Goal: Task Accomplishment & Management: Complete application form

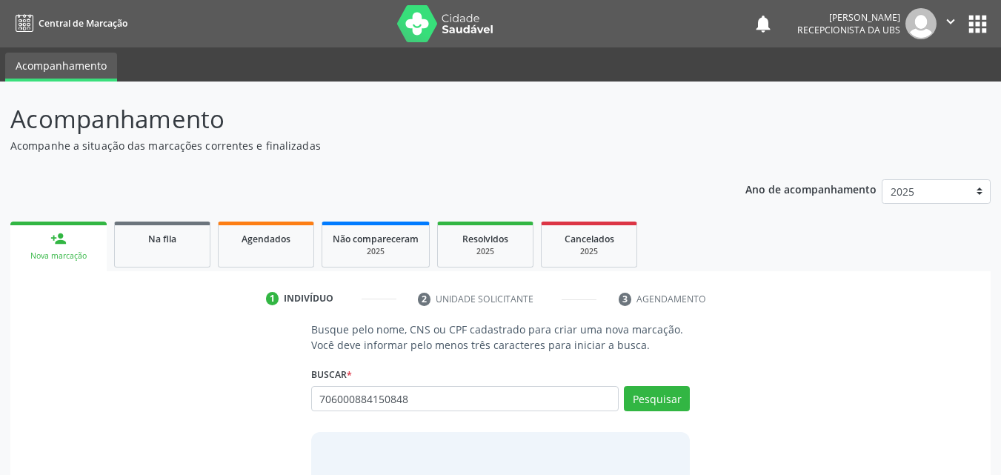
type input "706000884150848"
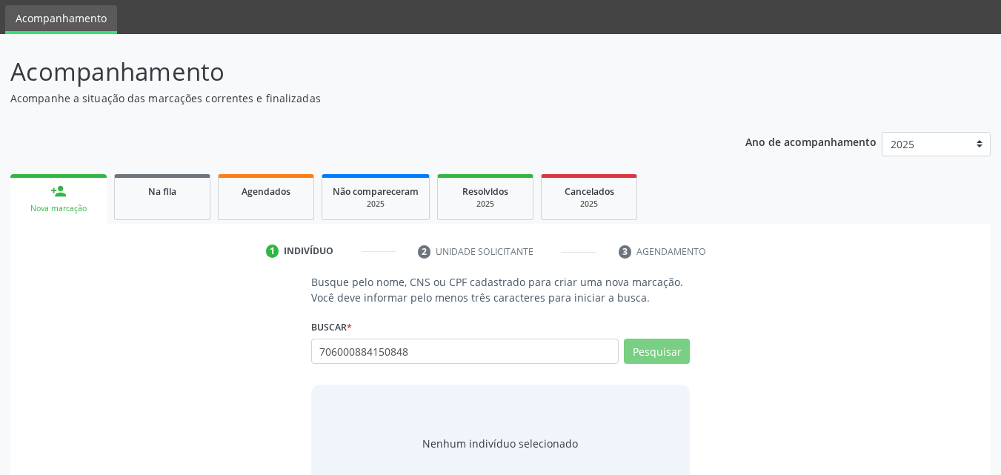
scroll to position [96, 0]
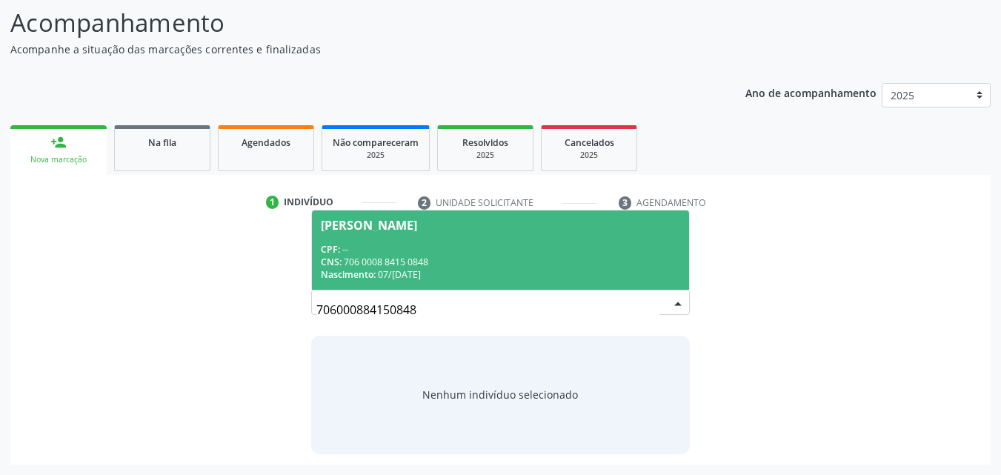
click at [443, 233] on span "[PERSON_NAME] CPF: -- CNS: 706 0008 8415 0848 Nascimento: [DATE]" at bounding box center [501, 249] width 378 height 79
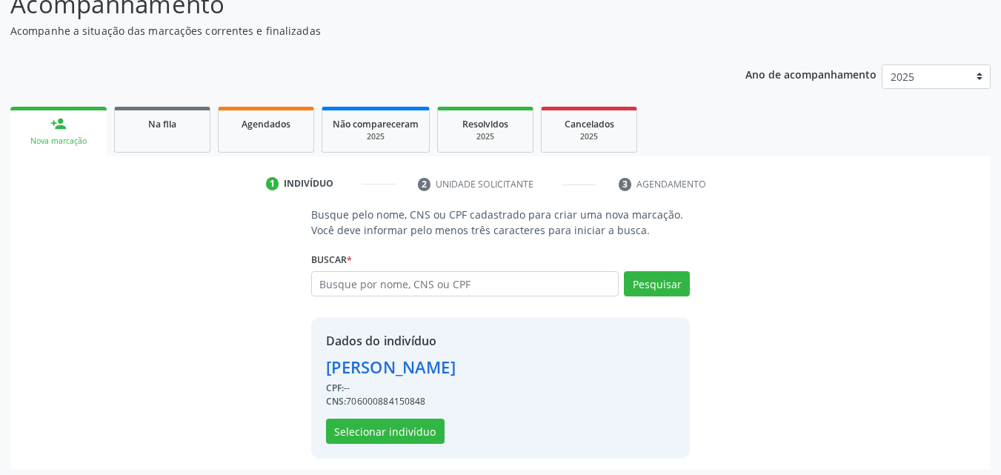
scroll to position [119, 0]
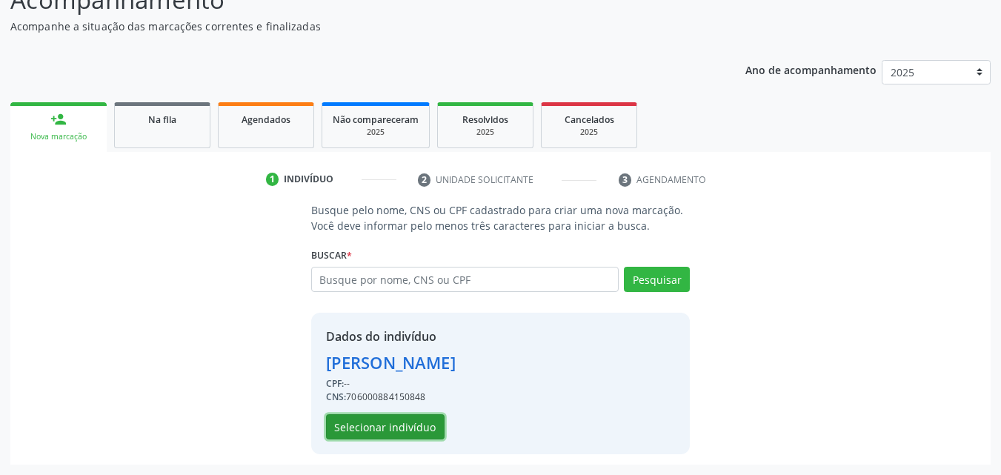
click at [391, 418] on button "Selecionar indivíduo" at bounding box center [385, 426] width 119 height 25
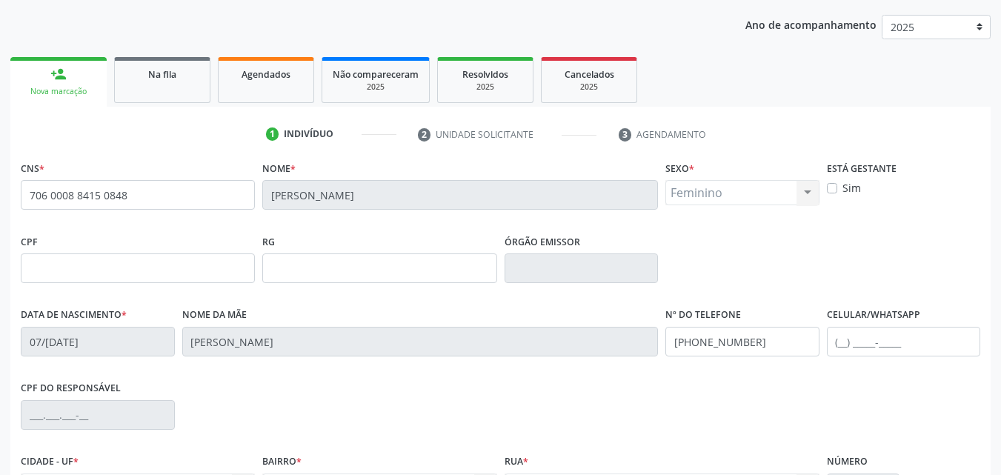
scroll to position [268, 0]
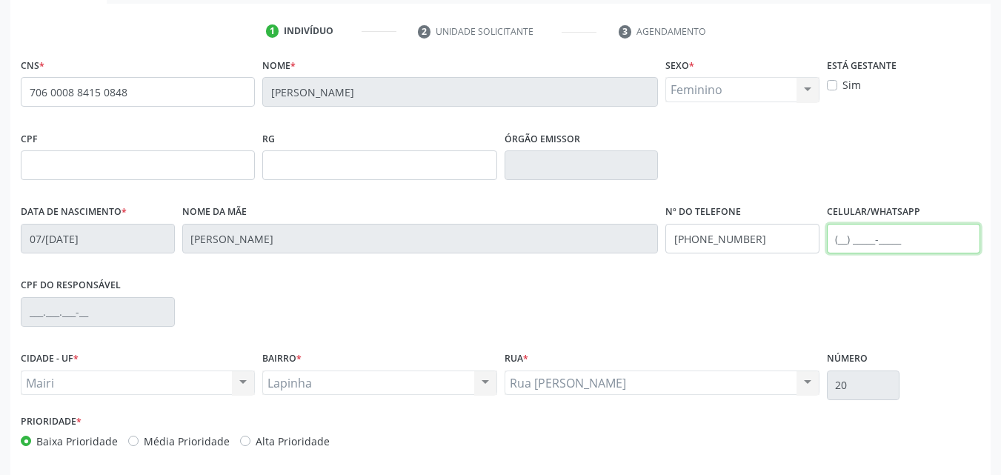
click at [844, 245] on input "text" at bounding box center [904, 239] width 154 height 30
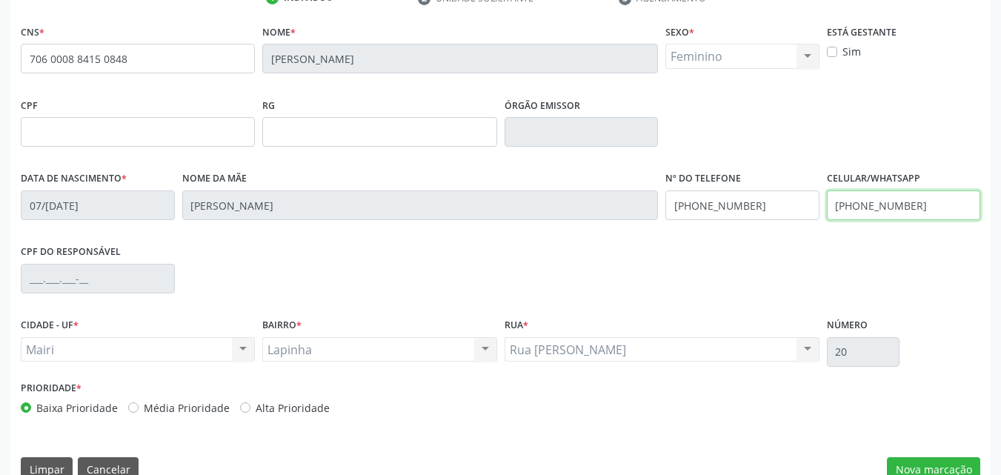
scroll to position [328, 0]
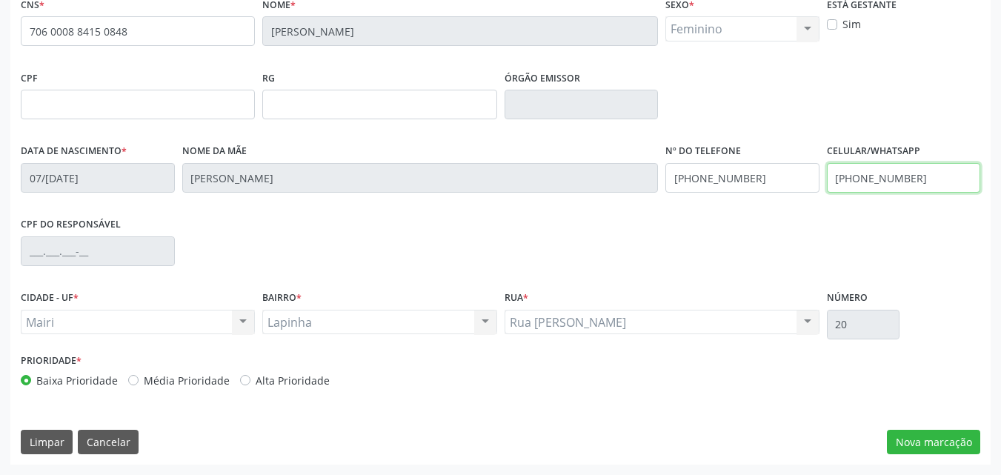
type input "[PHONE_NUMBER]"
click at [272, 373] on label "Alta Prioridade" at bounding box center [293, 381] width 74 height 16
click at [250, 373] on input "Alta Prioridade" at bounding box center [245, 379] width 10 height 13
radio input "true"
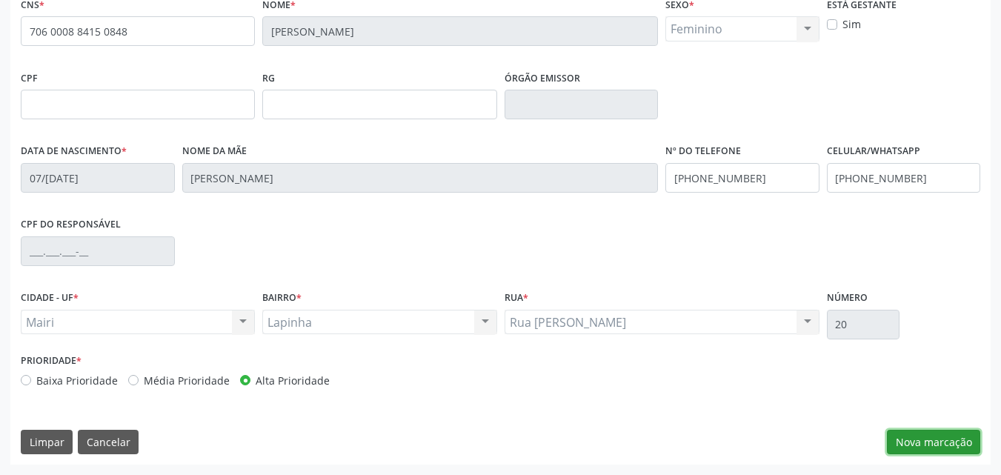
click at [952, 452] on button "Nova marcação" at bounding box center [933, 442] width 93 height 25
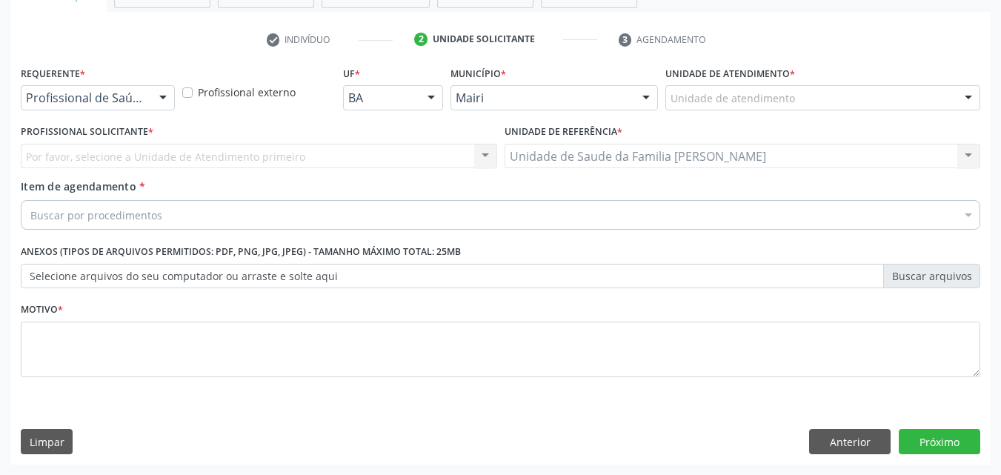
click at [739, 82] on label "Unidade de atendimento *" at bounding box center [730, 73] width 130 height 23
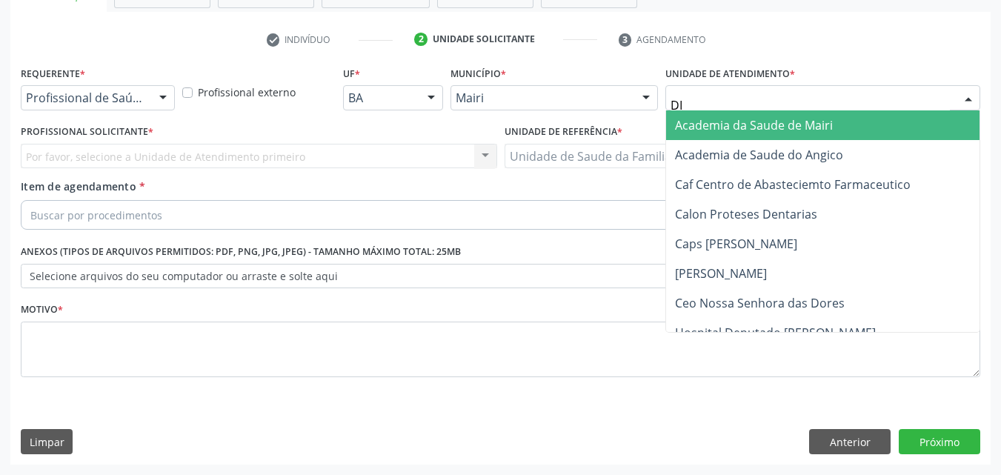
type input "DIL"
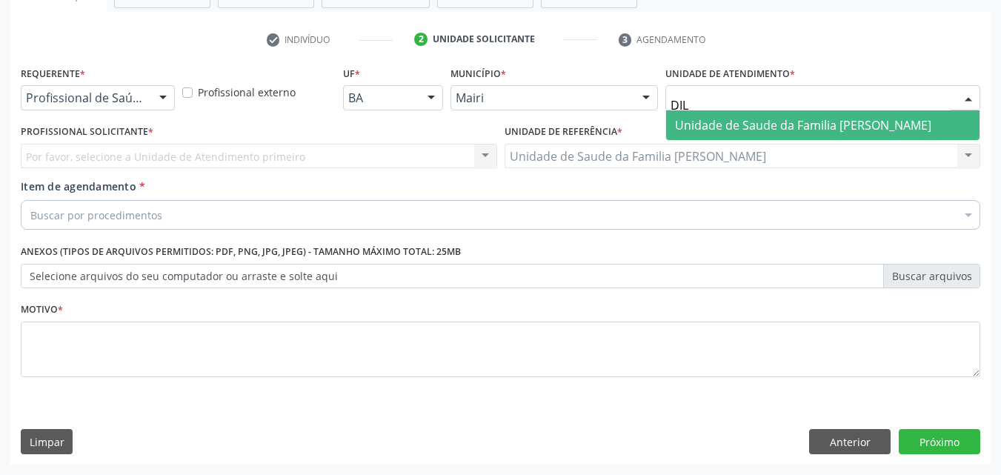
click at [858, 126] on span "Unidade de Saude da Familia [PERSON_NAME]" at bounding box center [803, 125] width 256 height 16
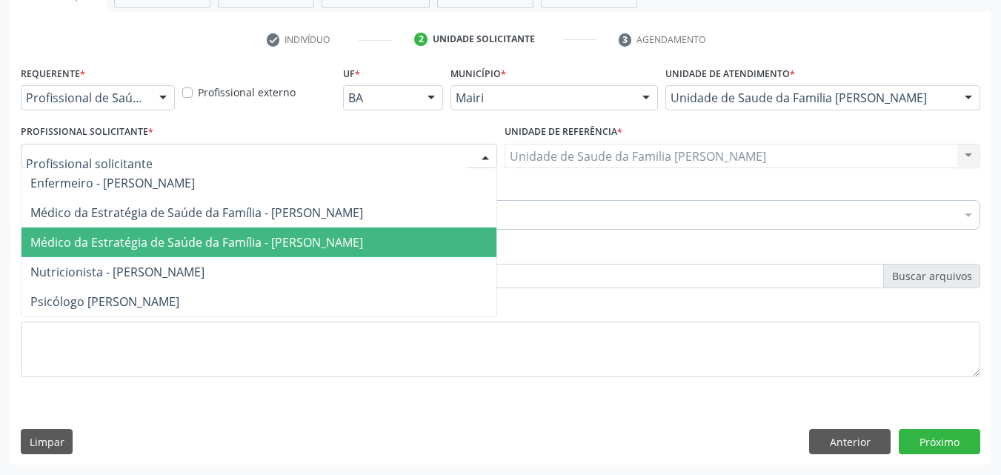
click at [140, 234] on span "Médico da Estratégia de Saúde da Família - [PERSON_NAME]" at bounding box center [196, 242] width 333 height 16
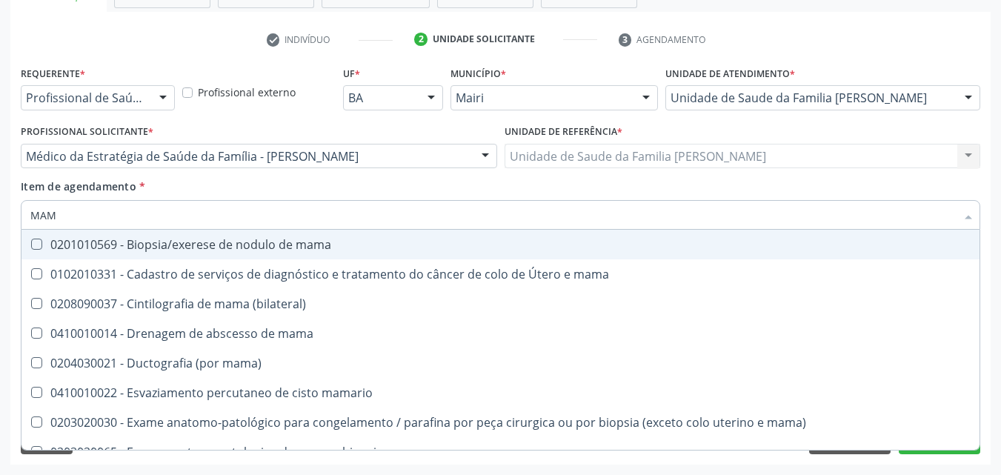
type input "MAMA"
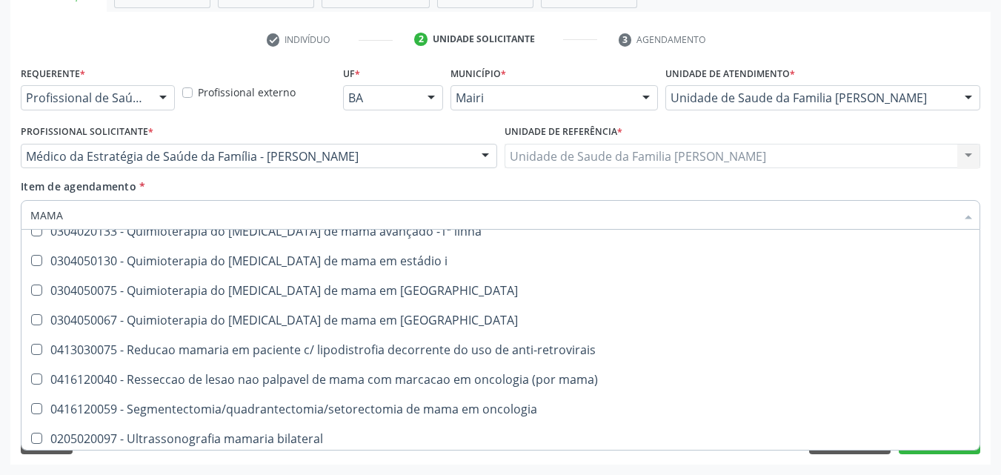
scroll to position [1232, 0]
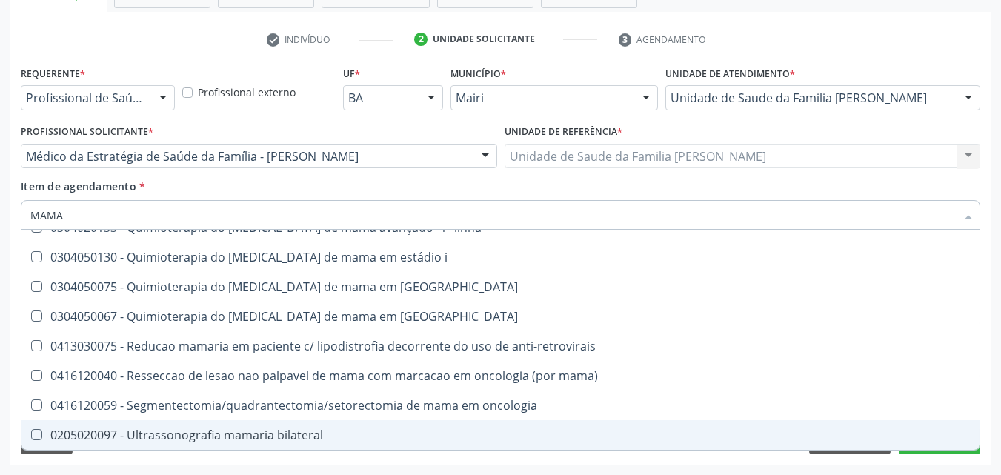
click at [256, 433] on div "0205020097 - Ultrassonografia mamaria bilateral" at bounding box center [500, 435] width 940 height 12
checkbox bilateral "true"
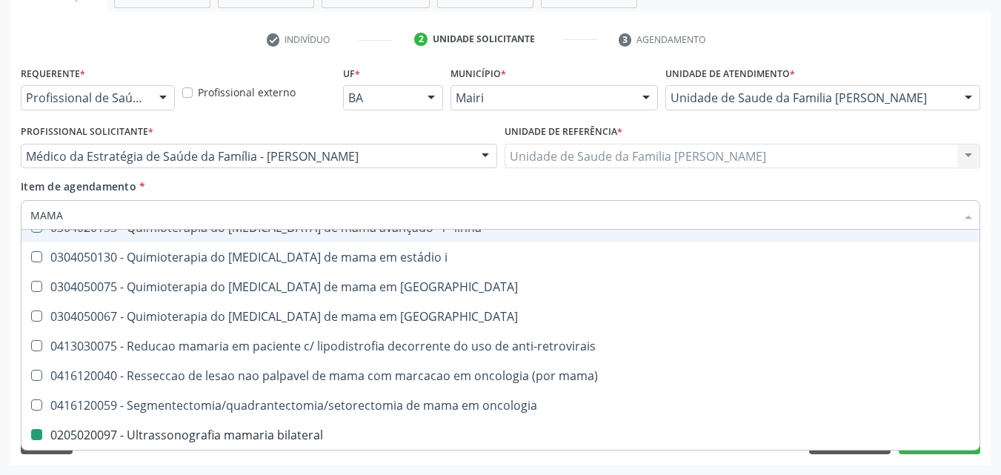
click at [734, 132] on div "Unidade de referência * Unidade de Saude da Familia [PERSON_NAME] Unidade de Sa…" at bounding box center [743, 144] width 476 height 47
checkbox mama "true"
checkbox bilateral "false"
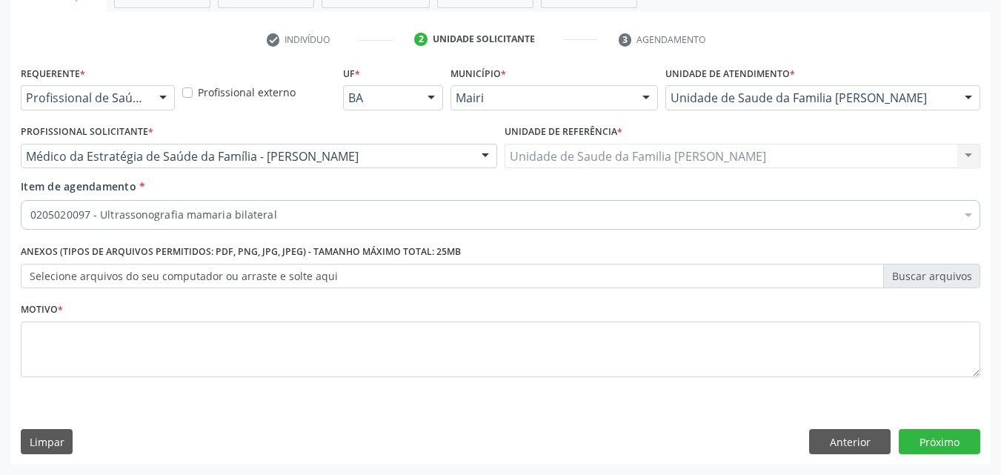
scroll to position [0, 0]
click at [935, 438] on button "Próximo" at bounding box center [940, 441] width 82 height 25
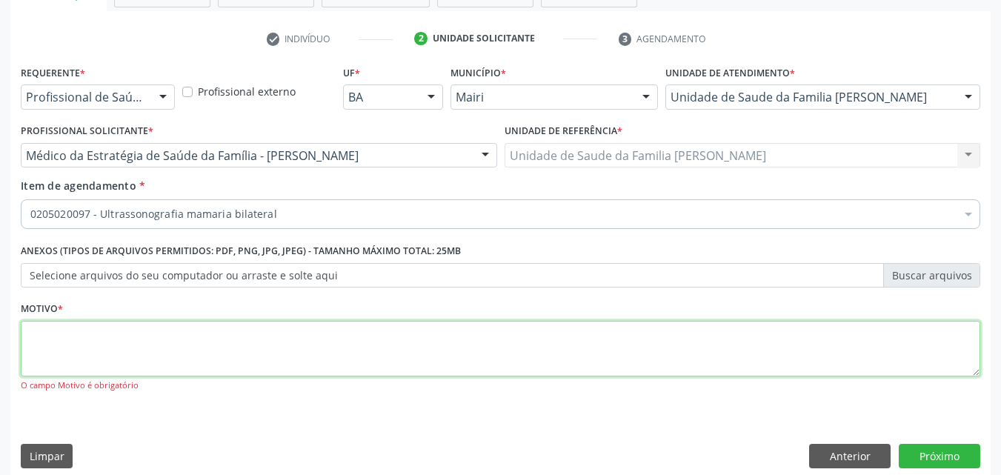
click at [76, 346] on textarea at bounding box center [501, 349] width 960 height 56
type textarea "DORES INTENCAS"
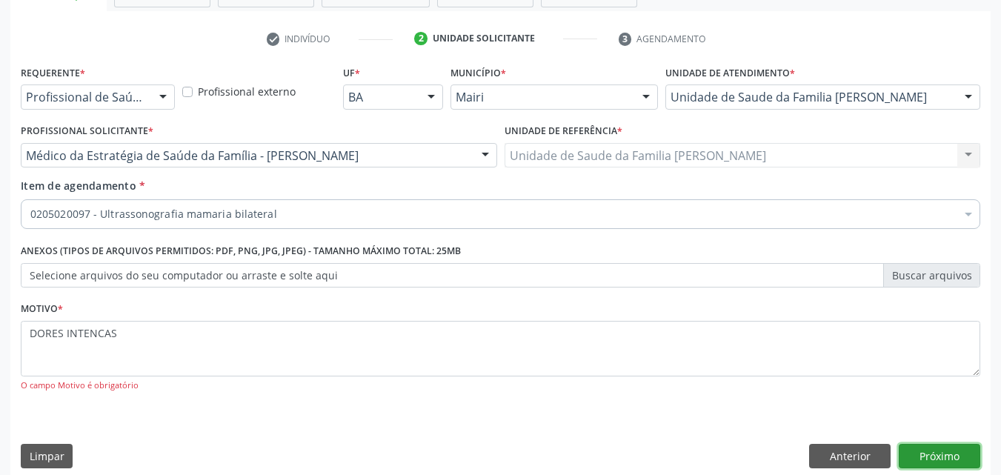
click at [928, 455] on button "Próximo" at bounding box center [940, 456] width 82 height 25
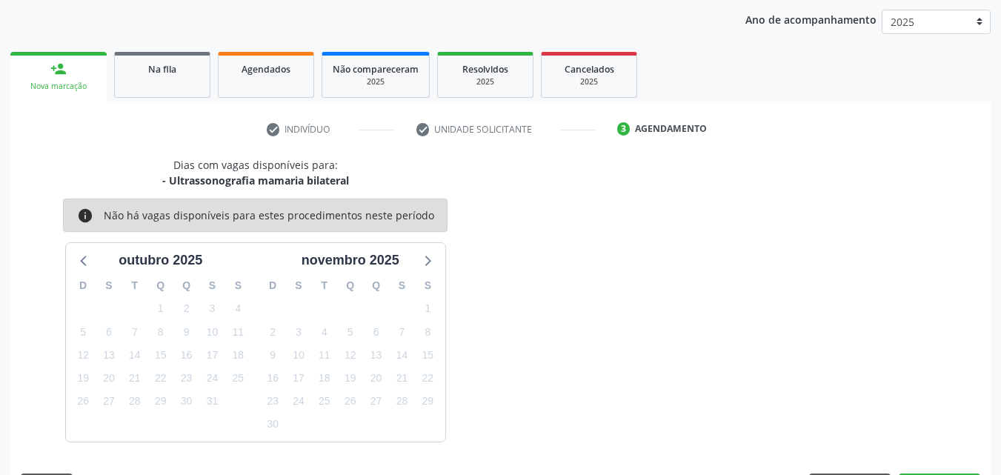
scroll to position [213, 0]
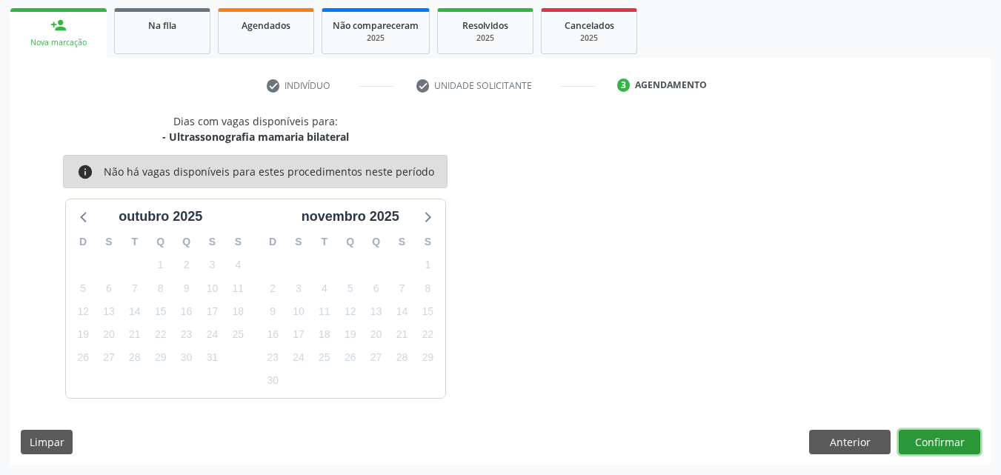
click at [928, 447] on button "Confirmar" at bounding box center [940, 442] width 82 height 25
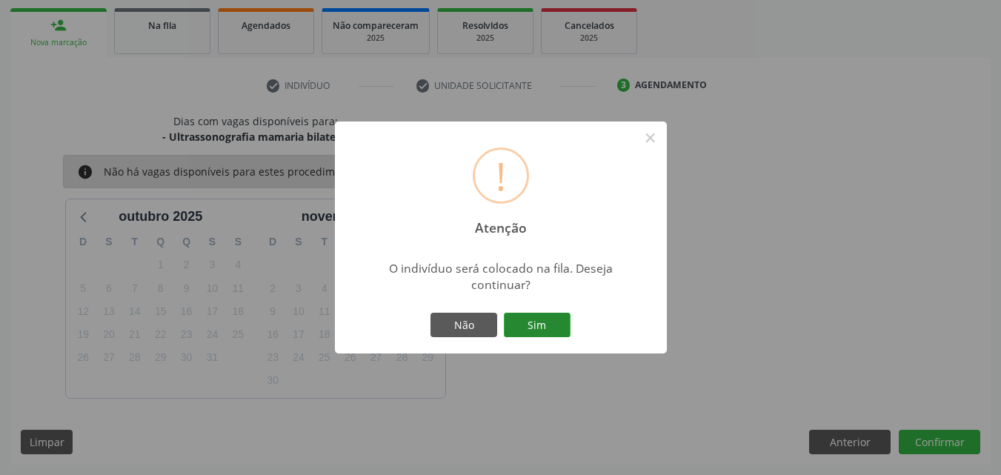
click at [540, 322] on button "Sim" at bounding box center [537, 325] width 67 height 25
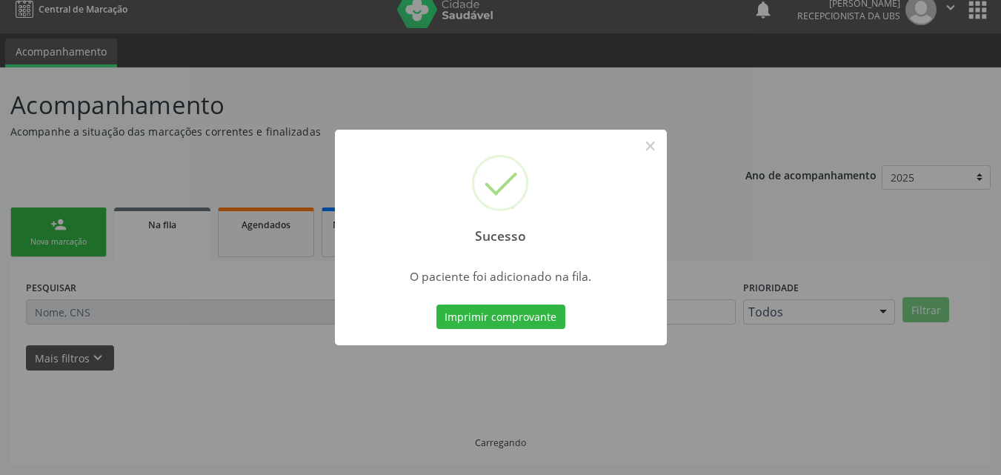
scroll to position [14, 0]
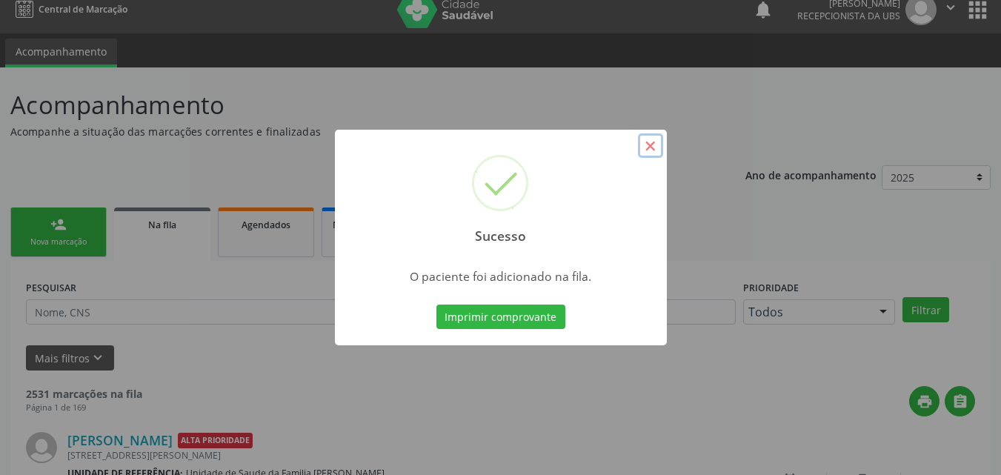
click at [651, 142] on button "×" at bounding box center [650, 145] width 25 height 25
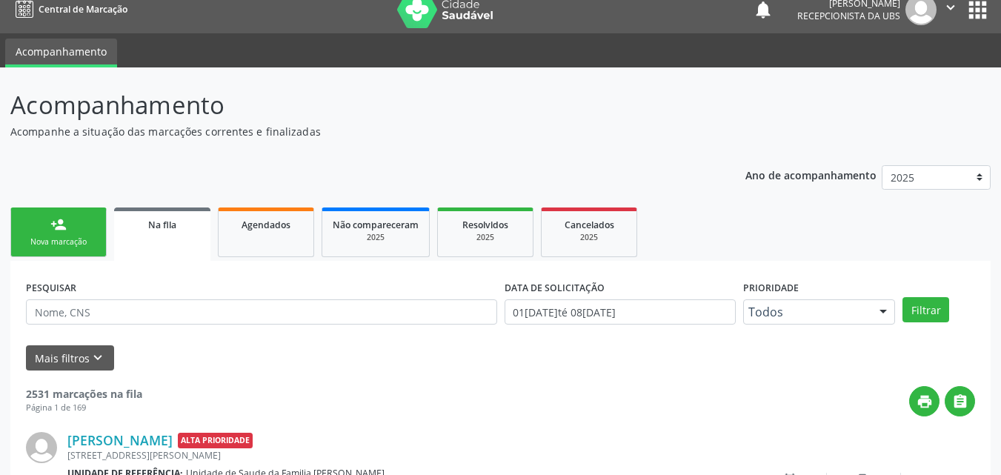
click at [67, 227] on link "person_add Nova marcação" at bounding box center [58, 232] width 96 height 50
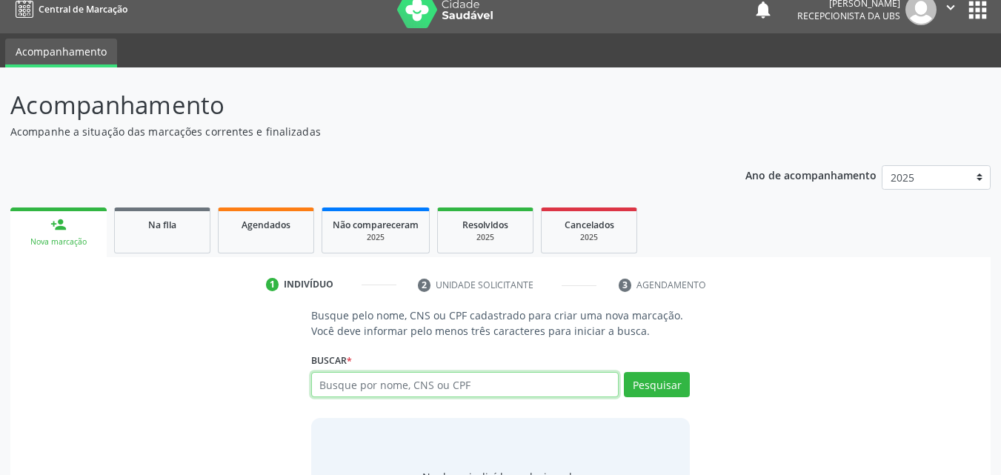
click at [352, 390] on input "text" at bounding box center [465, 384] width 308 height 25
type input "706000884150848"
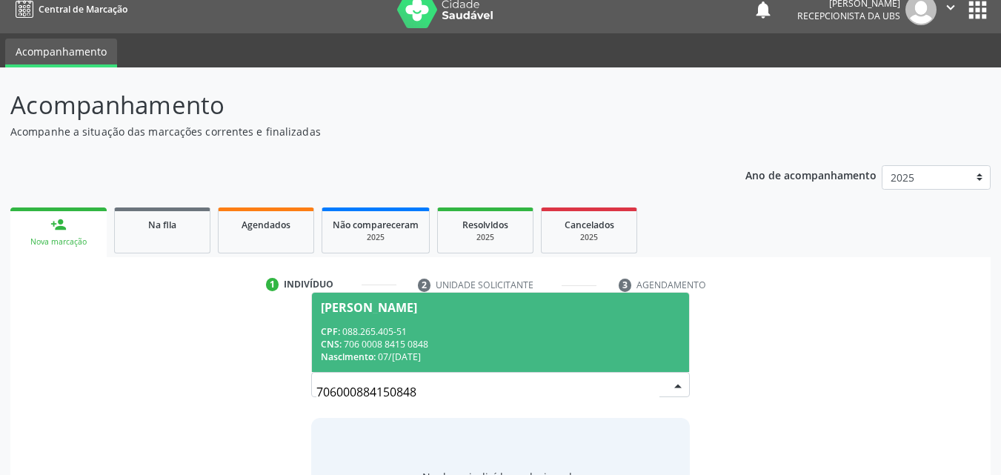
click at [424, 340] on div "CNS: 706 0008 8415 0848" at bounding box center [501, 344] width 360 height 13
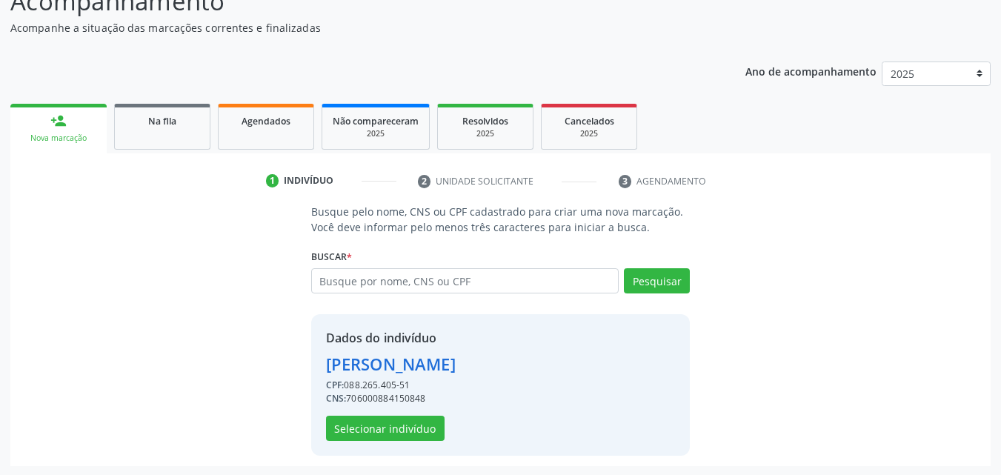
scroll to position [119, 0]
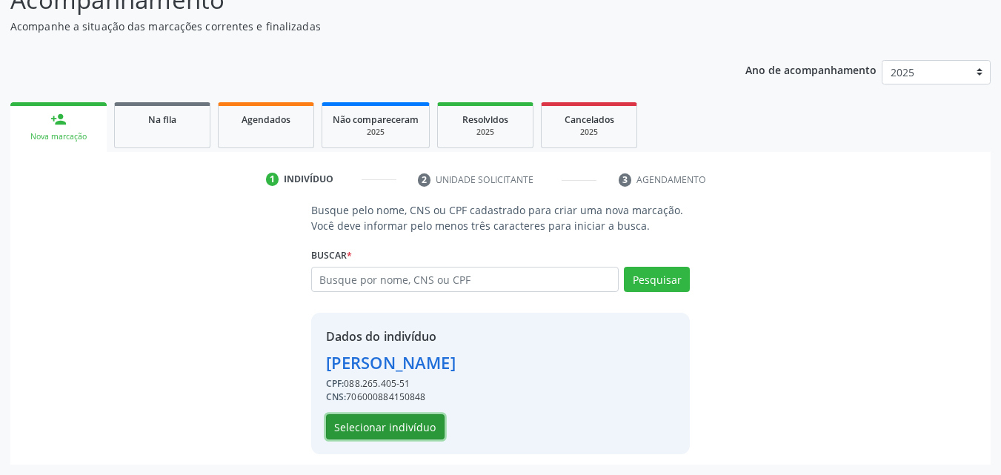
click at [416, 429] on button "Selecionar indivíduo" at bounding box center [385, 426] width 119 height 25
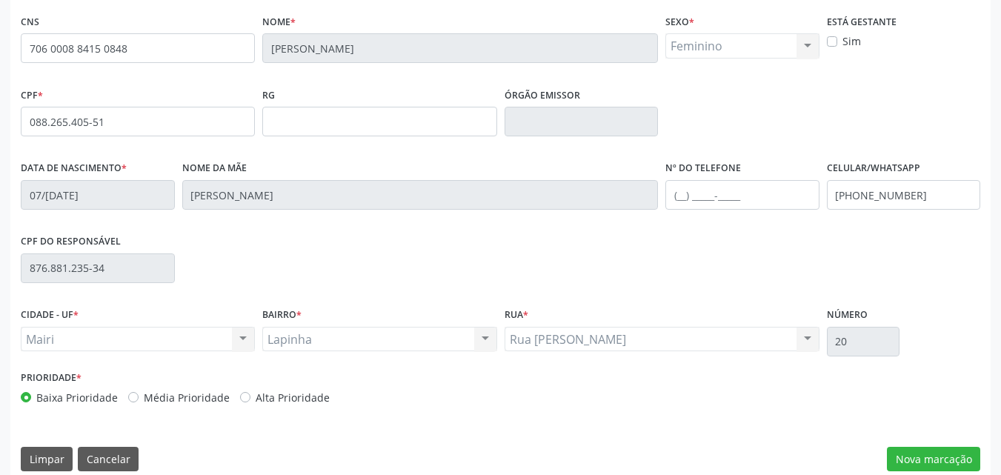
scroll to position [328, 0]
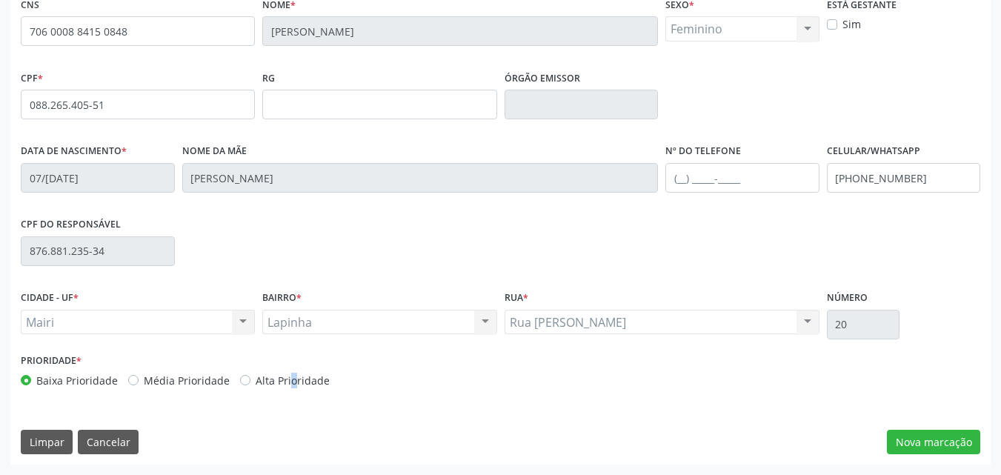
click at [261, 380] on label "Alta Prioridade" at bounding box center [293, 381] width 74 height 16
click at [309, 378] on label "Alta Prioridade" at bounding box center [293, 381] width 74 height 16
click at [250, 378] on input "Alta Prioridade" at bounding box center [245, 379] width 10 height 13
radio input "true"
click at [909, 443] on button "Nova marcação" at bounding box center [933, 442] width 93 height 25
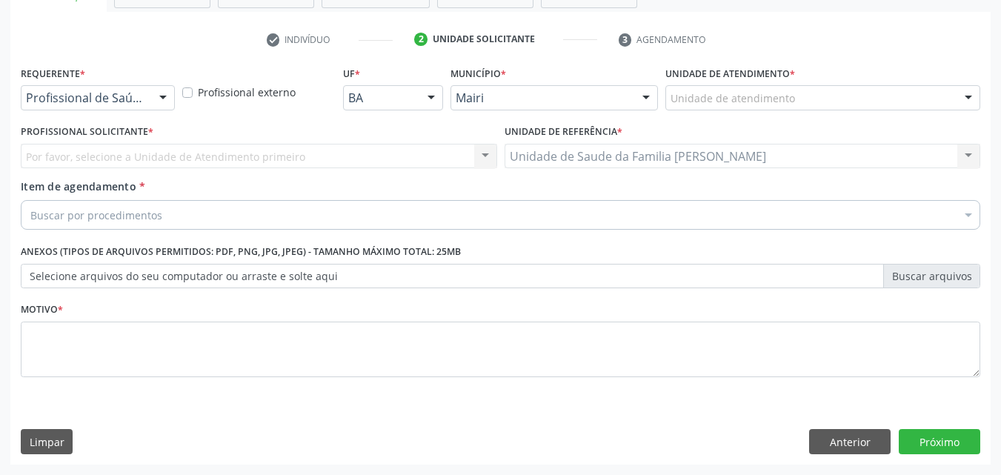
scroll to position [260, 0]
click at [821, 103] on div "Unidade de atendimento" at bounding box center [822, 97] width 315 height 25
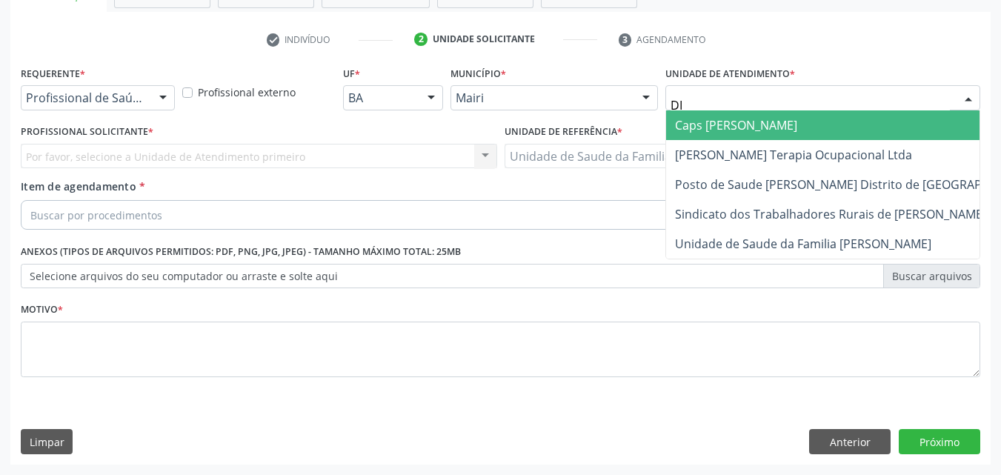
type input "DIL"
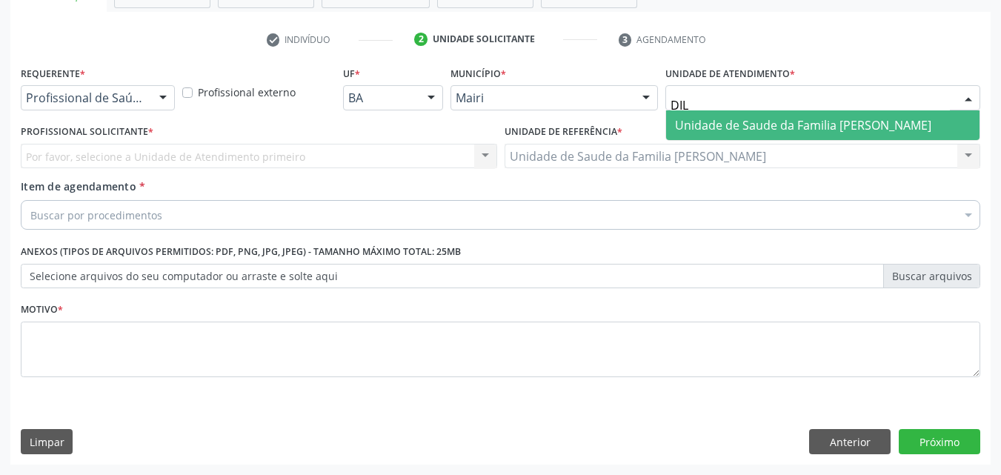
click at [823, 117] on span "Unidade de Saude da Familia [PERSON_NAME]" at bounding box center [803, 125] width 256 height 16
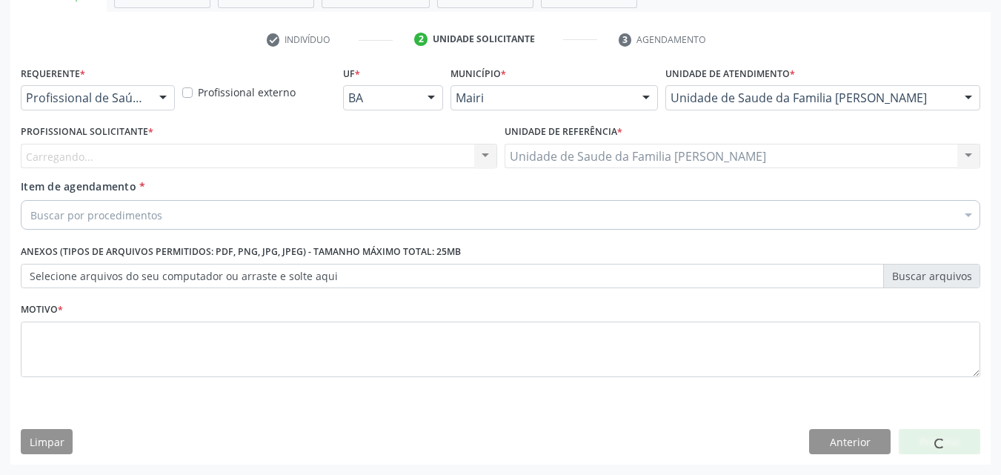
click at [119, 158] on div "Carregando... Nenhum resultado encontrado para: " " Não há nenhuma opção para s…" at bounding box center [259, 156] width 476 height 25
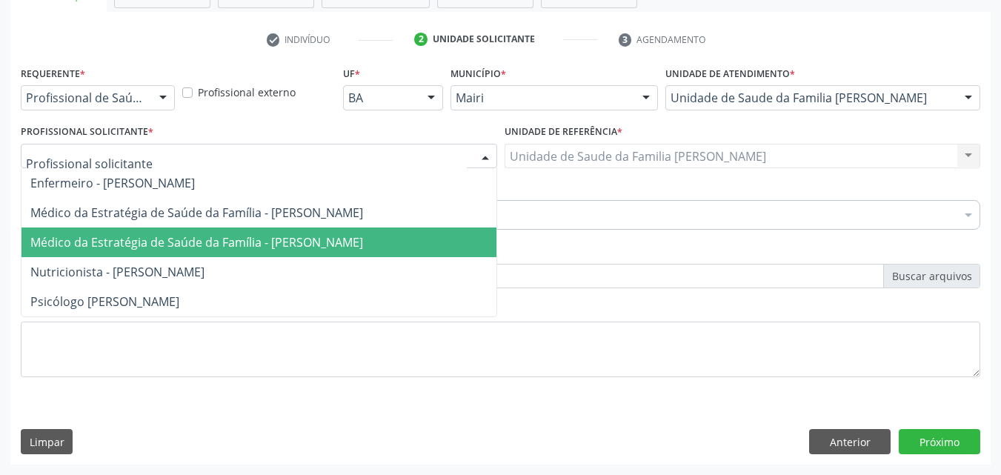
click at [131, 231] on span "Médico da Estratégia de Saúde da Família - [PERSON_NAME]" at bounding box center [258, 243] width 475 height 30
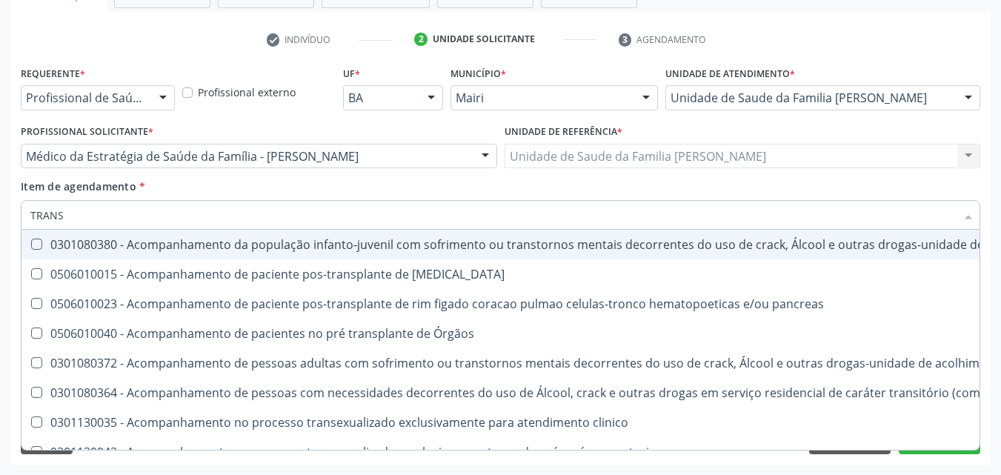
type input "TRANSV"
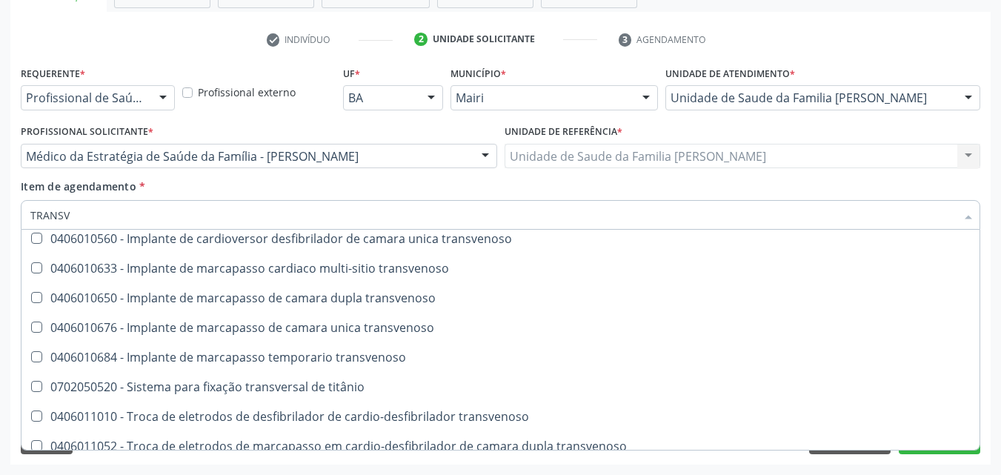
scroll to position [165, 0]
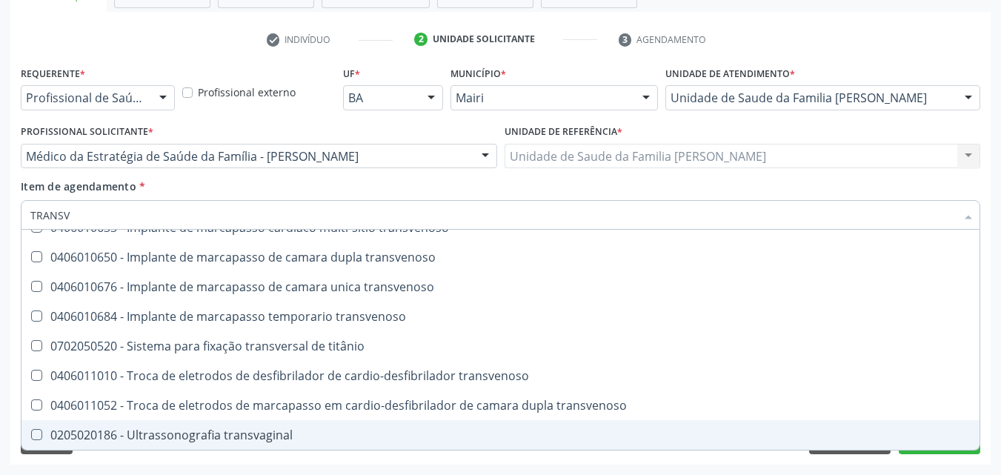
click at [243, 434] on div "0205020186 - Ultrassonografia transvaginal" at bounding box center [500, 435] width 940 height 12
checkbox transvaginal "true"
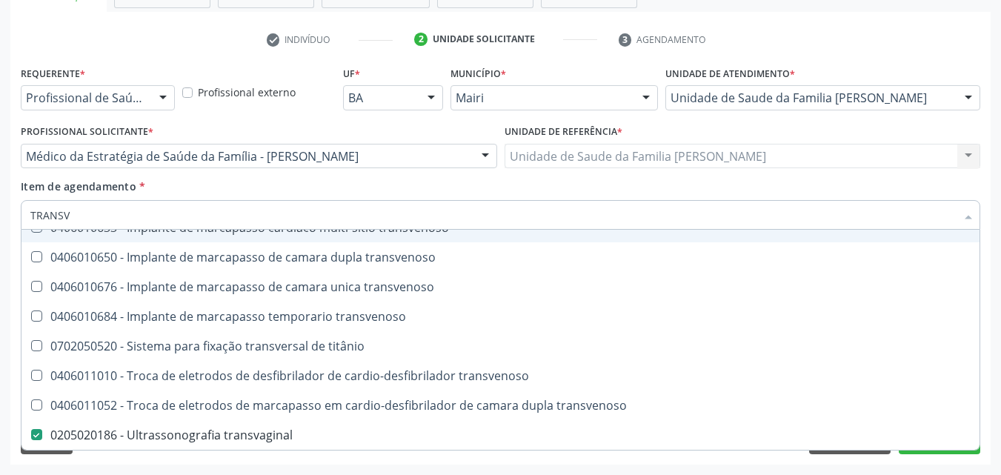
click at [379, 186] on div "Item de agendamento * TRANSV Desfazer seleção 0408030330 - Costo-transversectom…" at bounding box center [501, 202] width 960 height 47
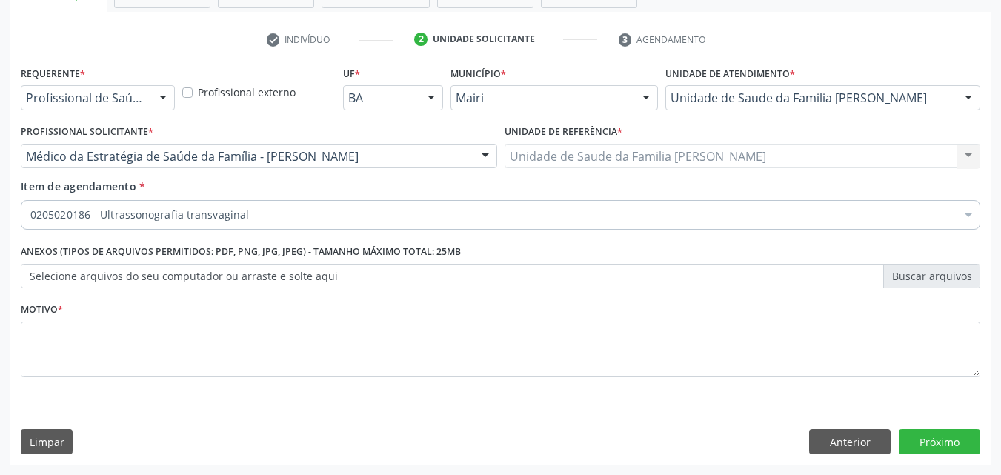
scroll to position [0, 0]
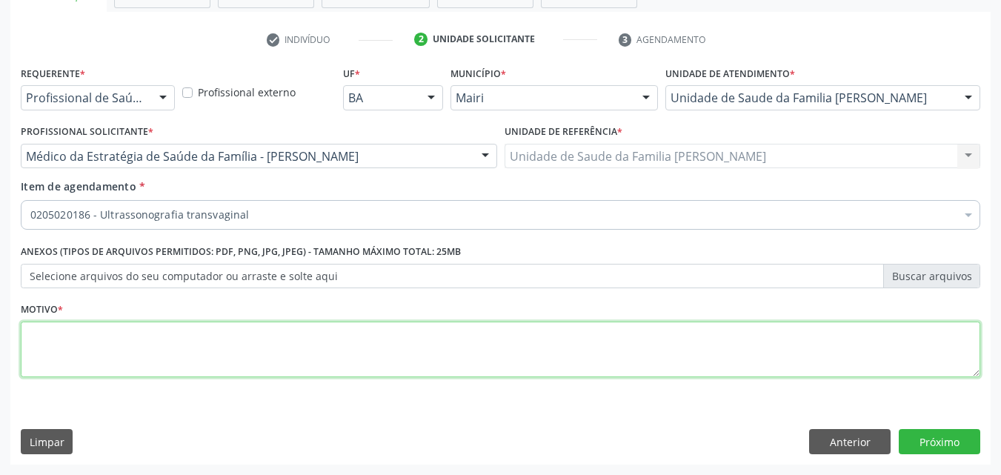
click at [113, 340] on textarea at bounding box center [501, 350] width 960 height 56
type textarea "INSERIR DO DIU"
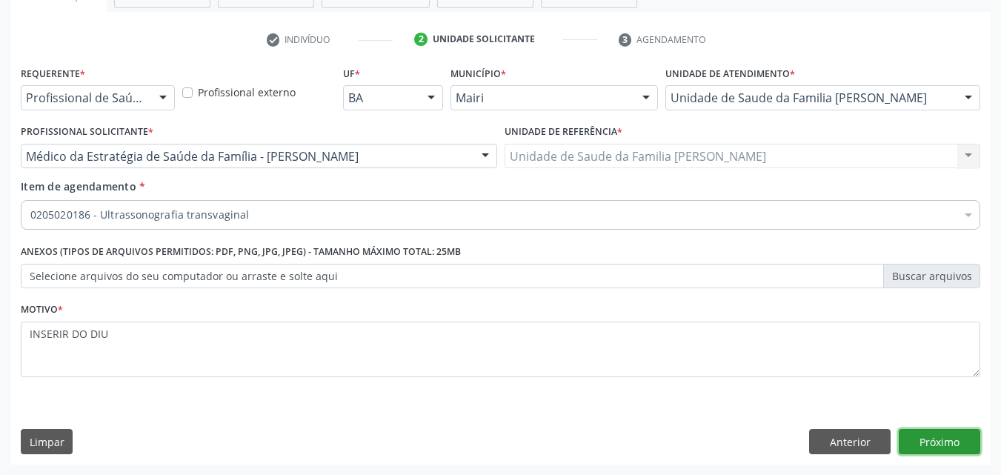
click at [941, 443] on button "Próximo" at bounding box center [940, 441] width 82 height 25
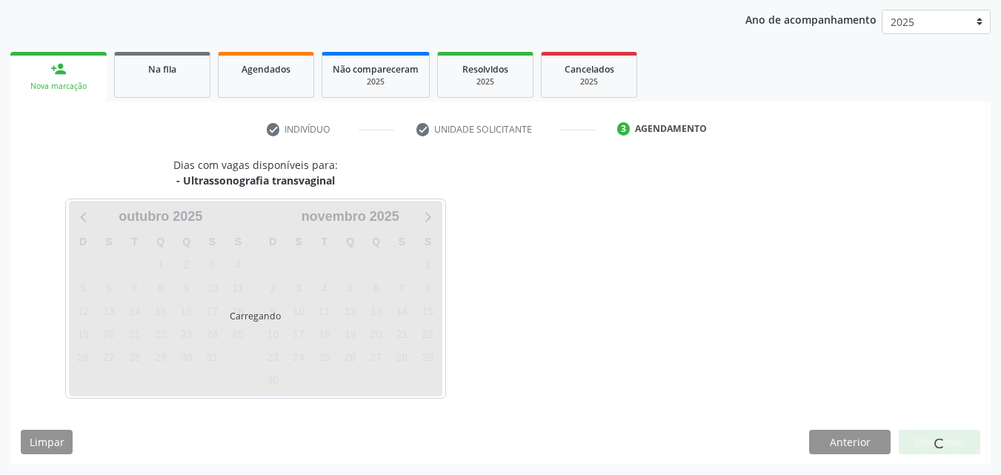
scroll to position [213, 0]
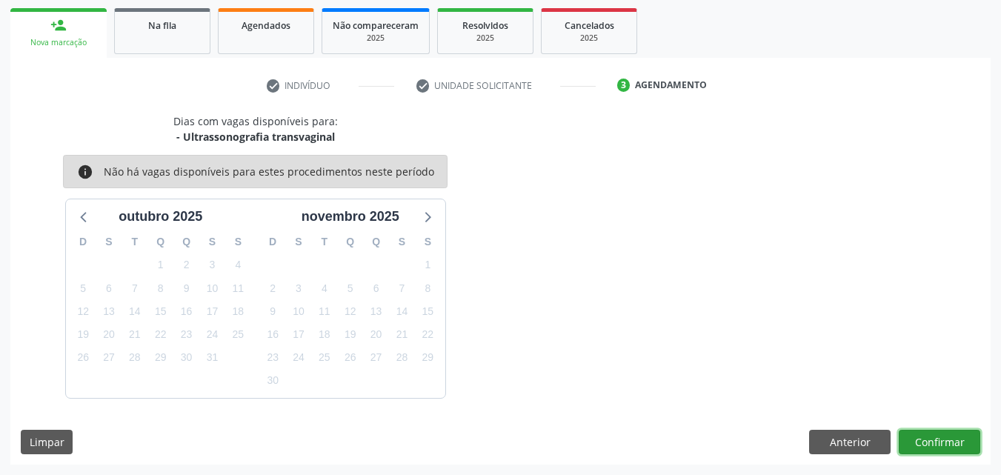
click at [941, 443] on button "Confirmar" at bounding box center [940, 442] width 82 height 25
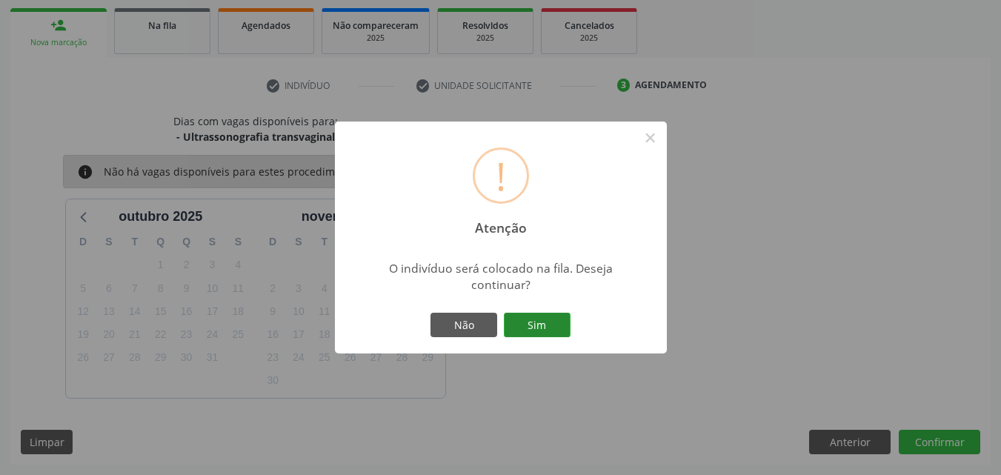
click at [569, 322] on button "Sim" at bounding box center [537, 325] width 67 height 25
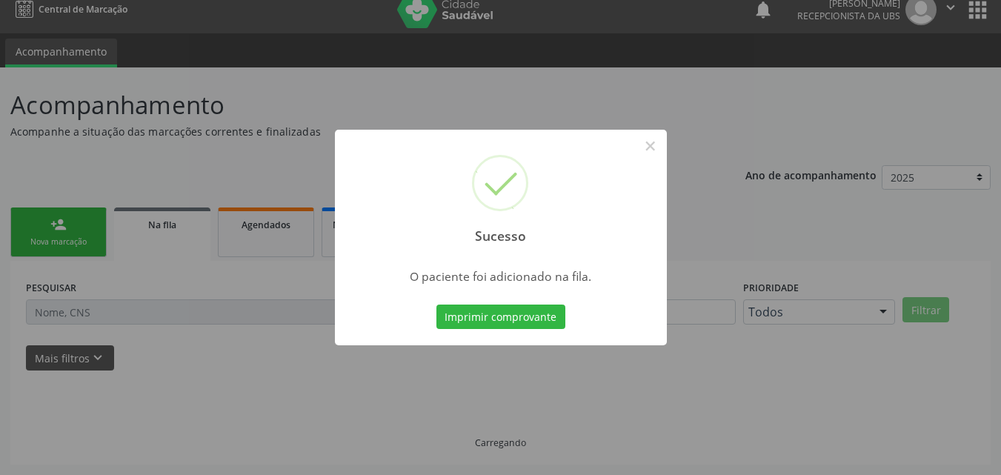
scroll to position [14, 0]
